Goal: Find specific page/section: Find specific page/section

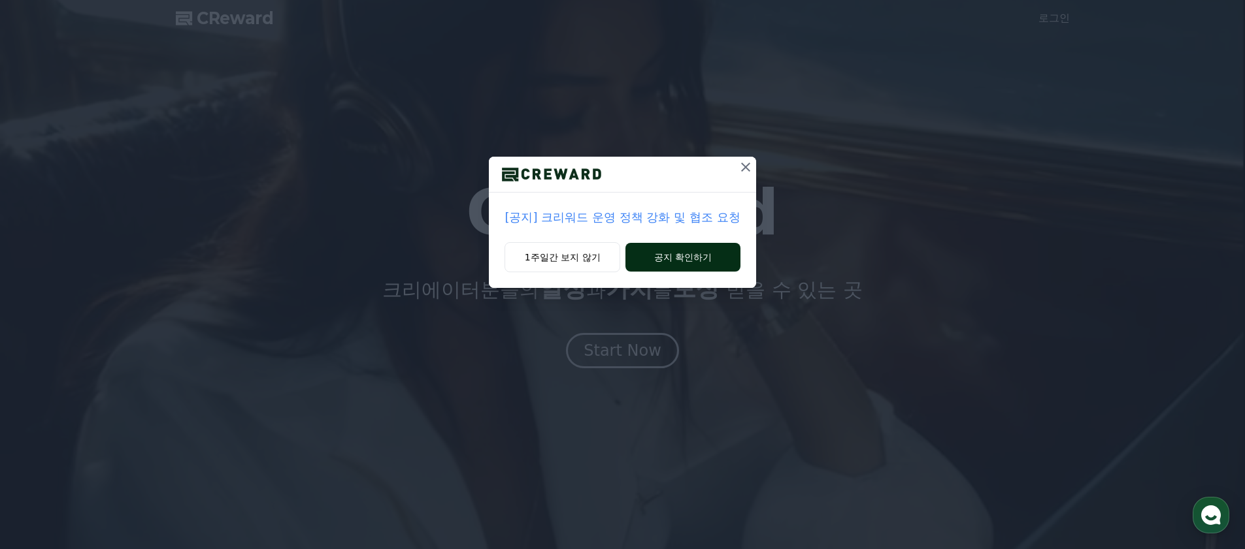
click at [706, 256] on button "공지 확인하기" at bounding box center [682, 257] width 114 height 29
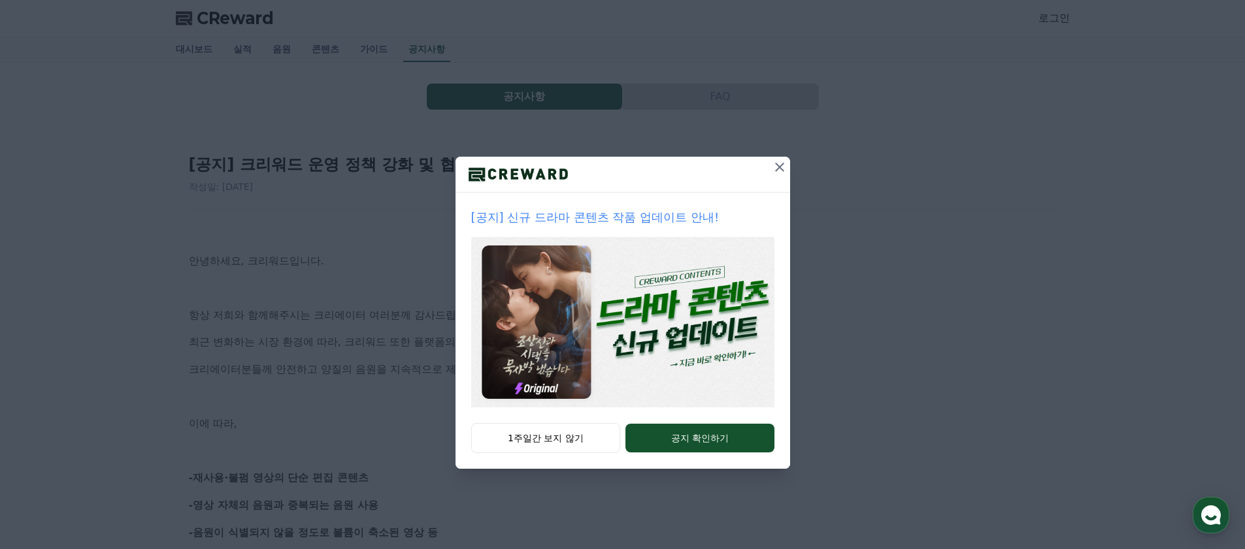
click at [775, 168] on icon at bounding box center [780, 167] width 16 height 16
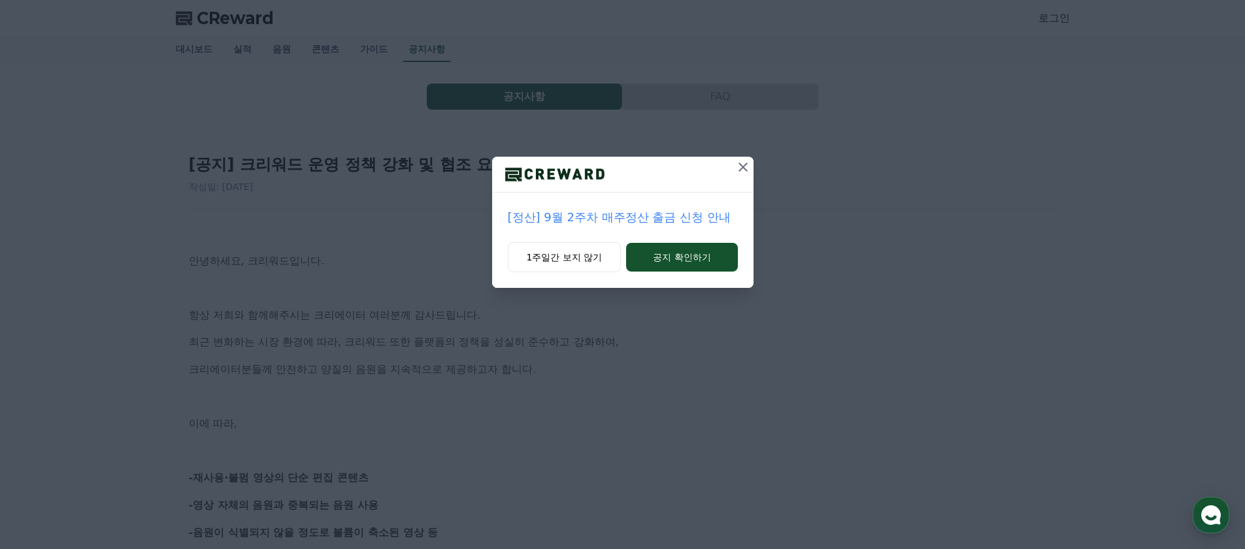
click at [745, 169] on icon at bounding box center [743, 167] width 16 height 16
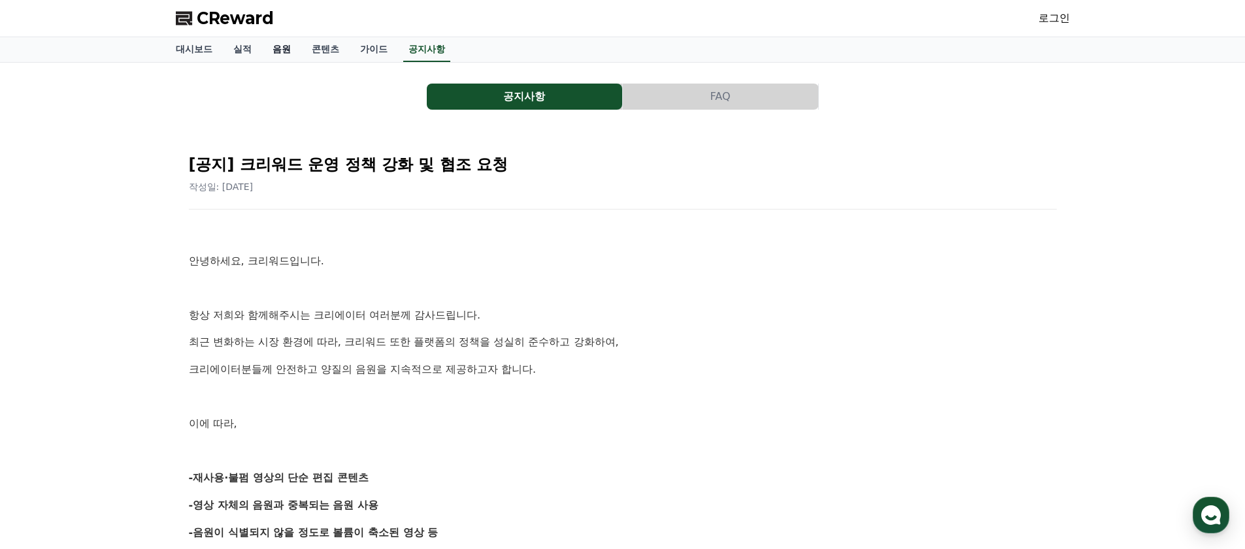
click at [265, 48] on link "음원" at bounding box center [281, 49] width 39 height 25
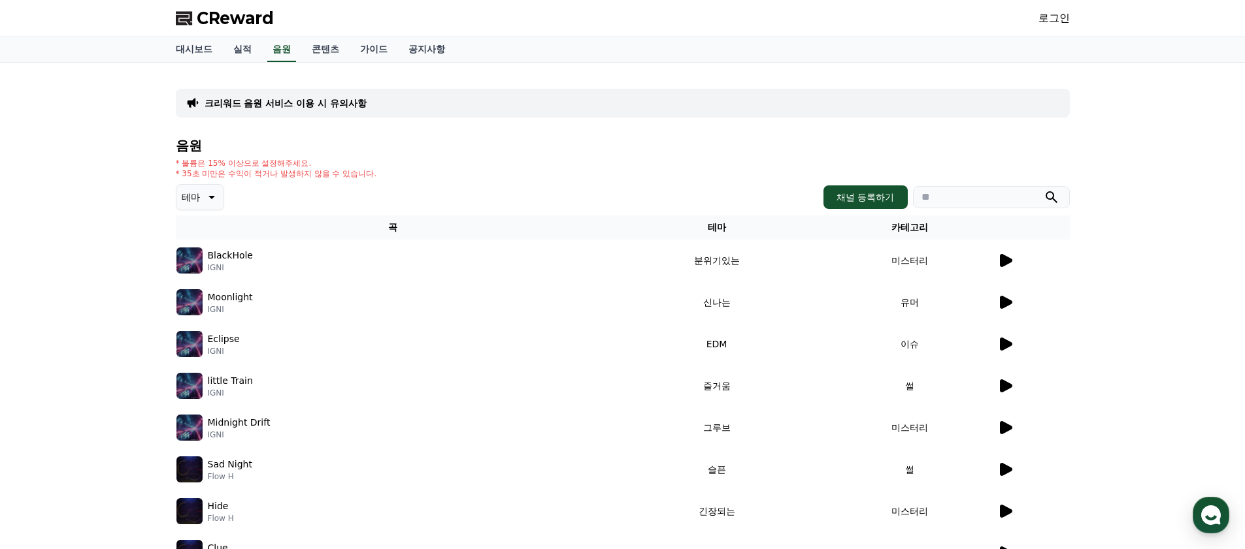
click at [992, 261] on td "미스터리" at bounding box center [909, 261] width 172 height 42
click at [994, 261] on td "미스터리" at bounding box center [909, 261] width 172 height 42
click at [1010, 263] on icon at bounding box center [1005, 261] width 16 height 16
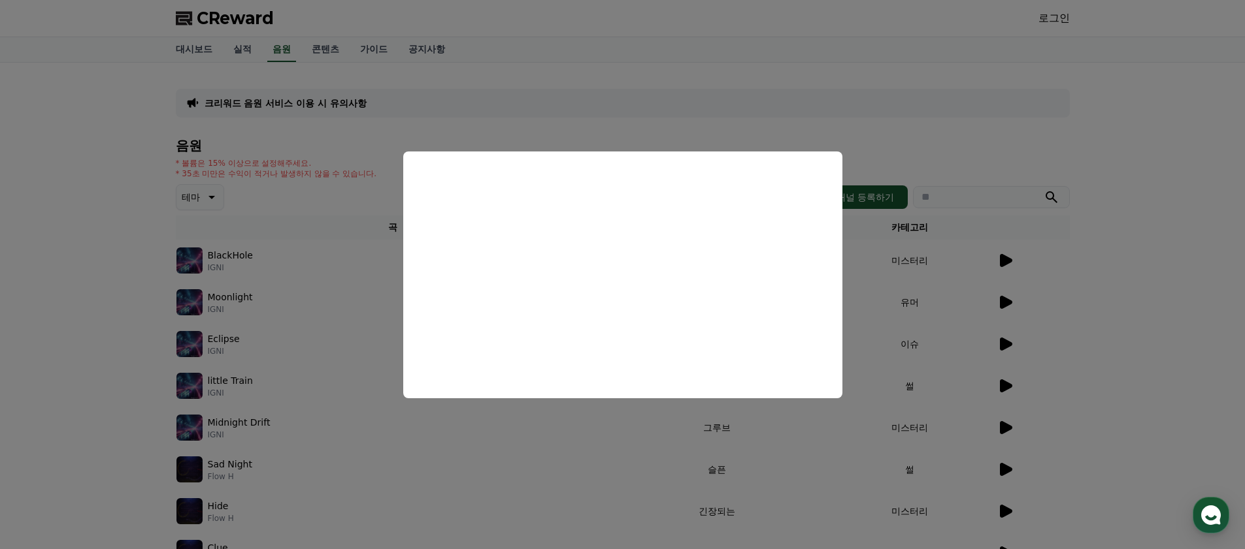
drag, startPoint x: 1098, startPoint y: 83, endPoint x: 1113, endPoint y: 8, distance: 76.0
